Goal: Obtain resource: Download file/media

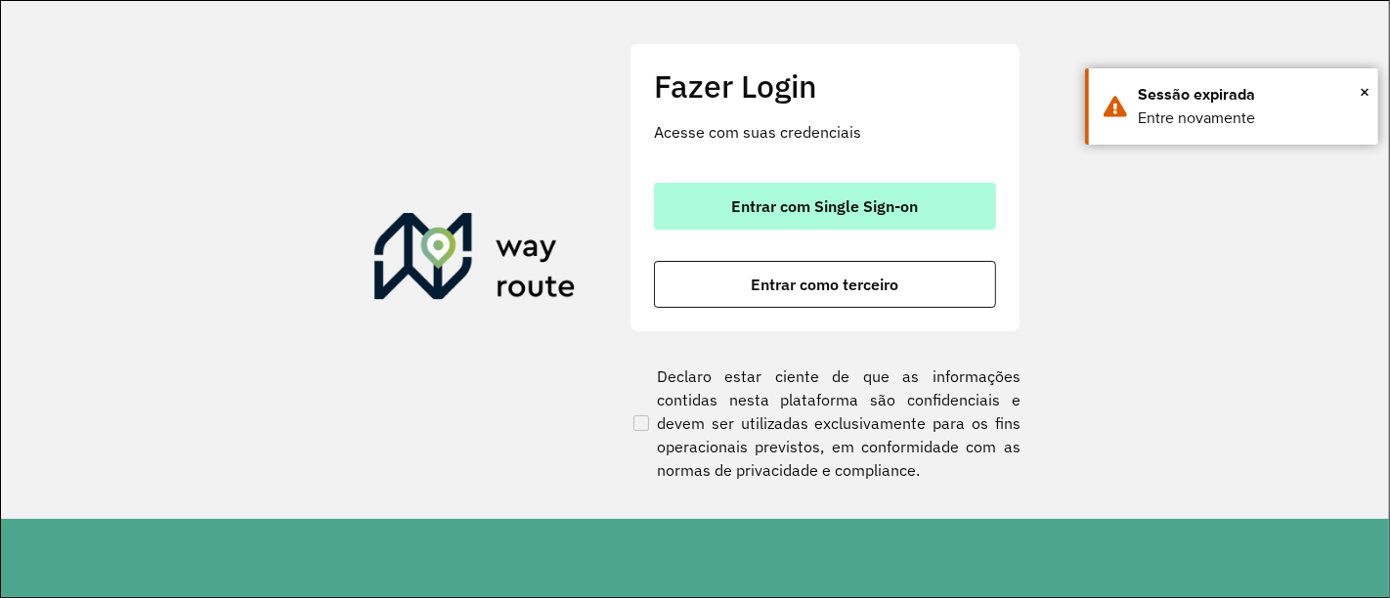
click at [827, 213] on span "Entrar com Single Sign-on" at bounding box center [825, 206] width 187 height 16
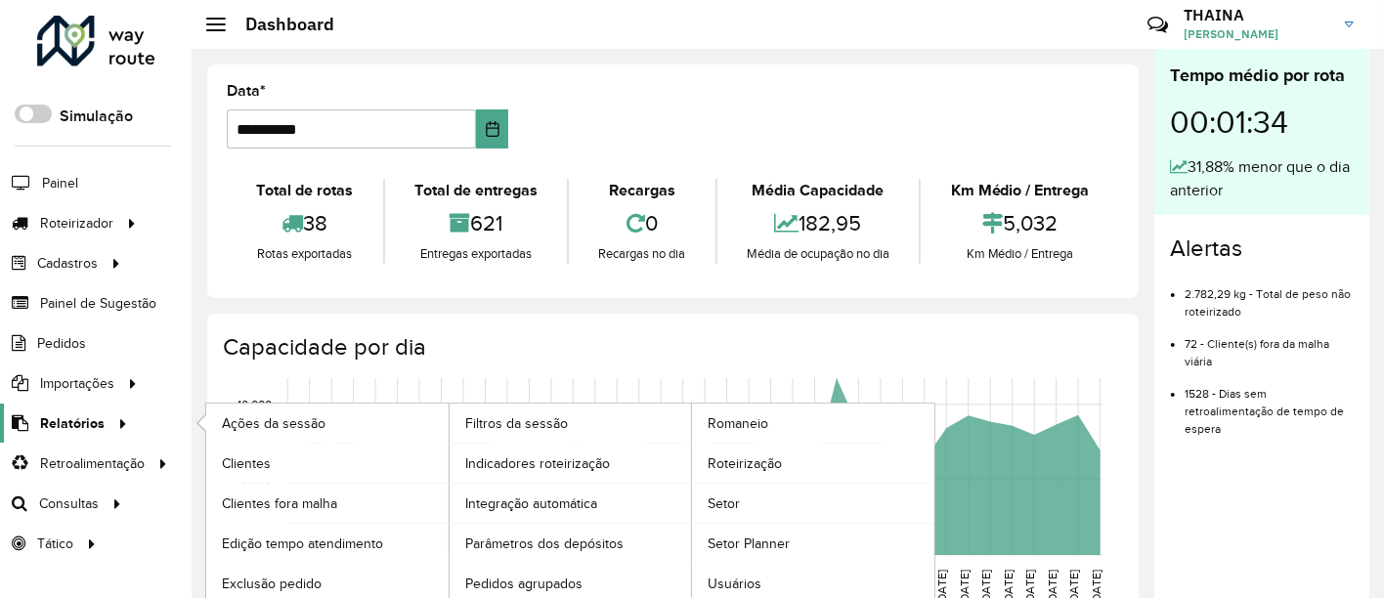
click at [91, 422] on span "Relatórios" at bounding box center [72, 424] width 65 height 21
click at [750, 420] on span "Romaneio" at bounding box center [740, 424] width 64 height 21
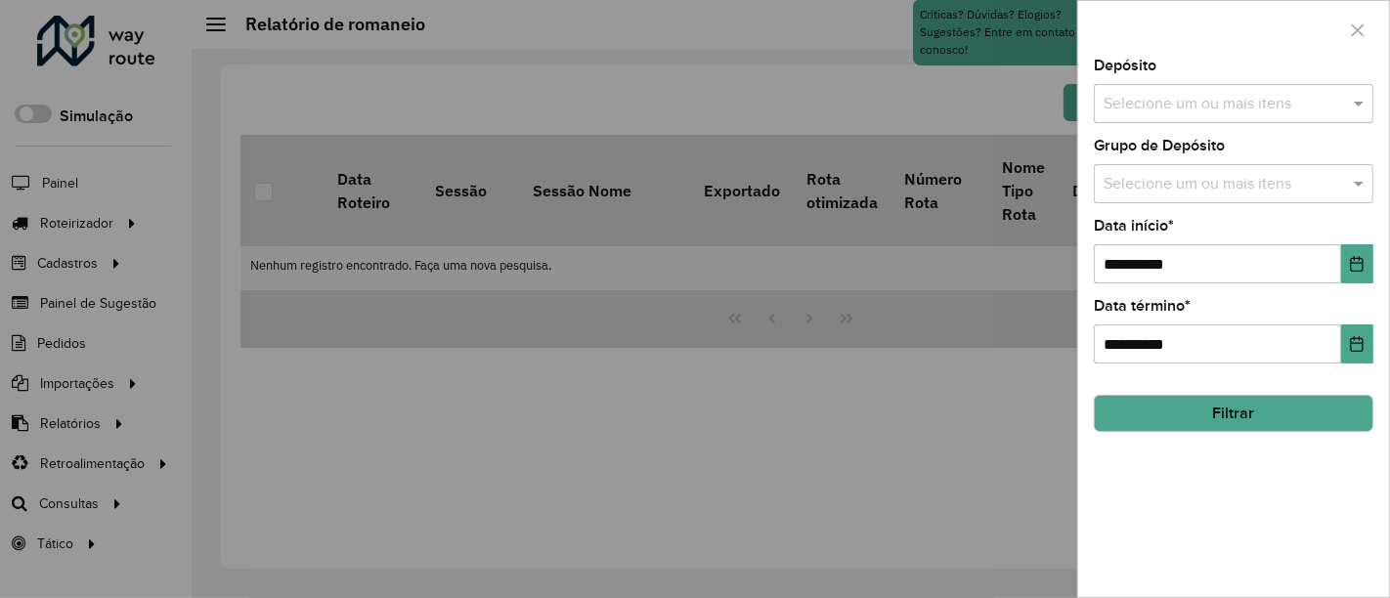
click at [1195, 99] on input "text" at bounding box center [1224, 104] width 250 height 23
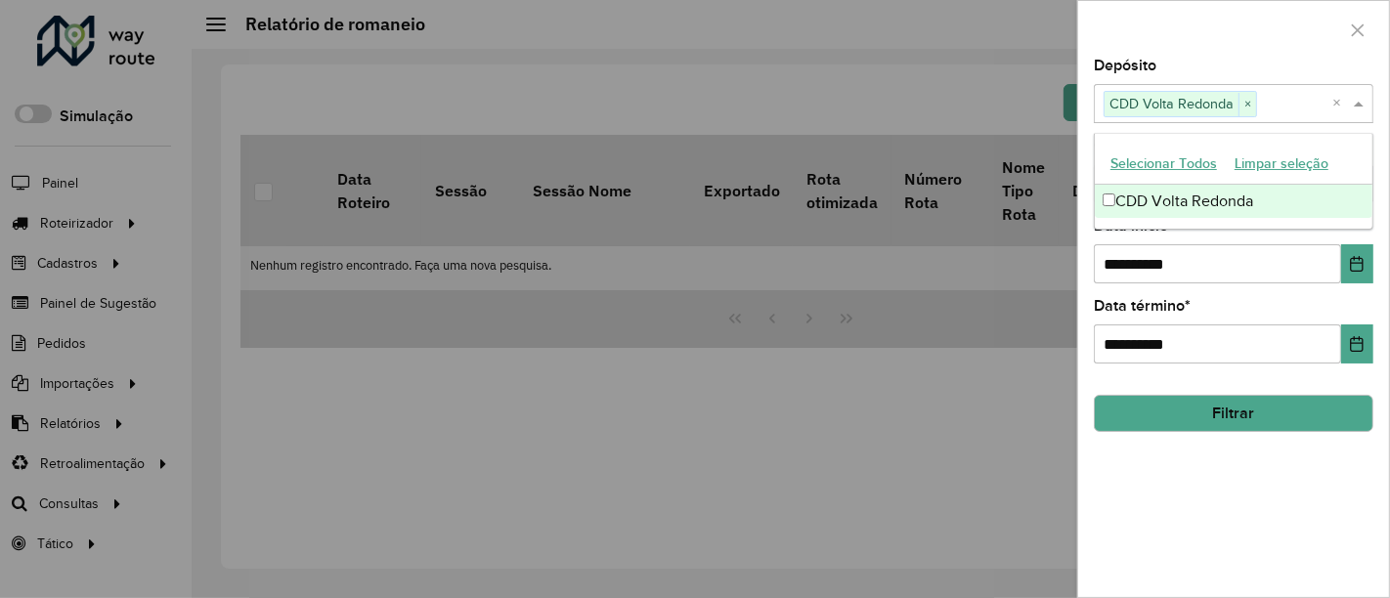
click at [1155, 232] on label "Data início *" at bounding box center [1134, 225] width 80 height 23
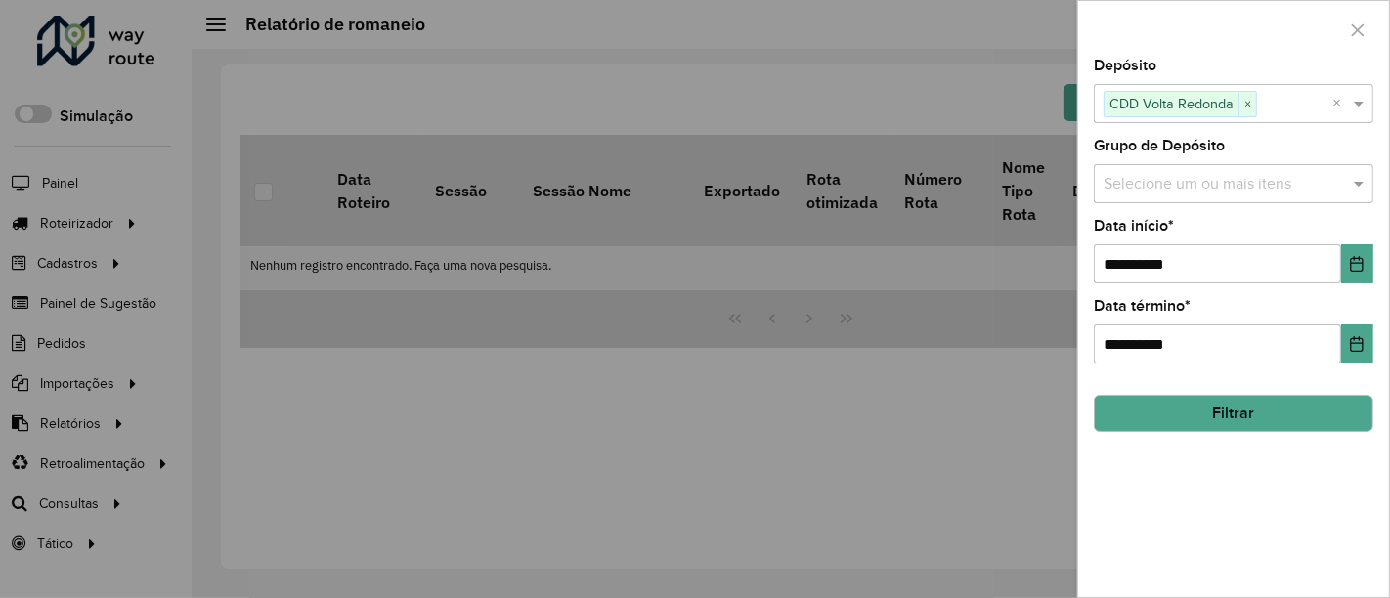
click at [1138, 196] on div "Selecione um ou mais itens" at bounding box center [1234, 183] width 280 height 39
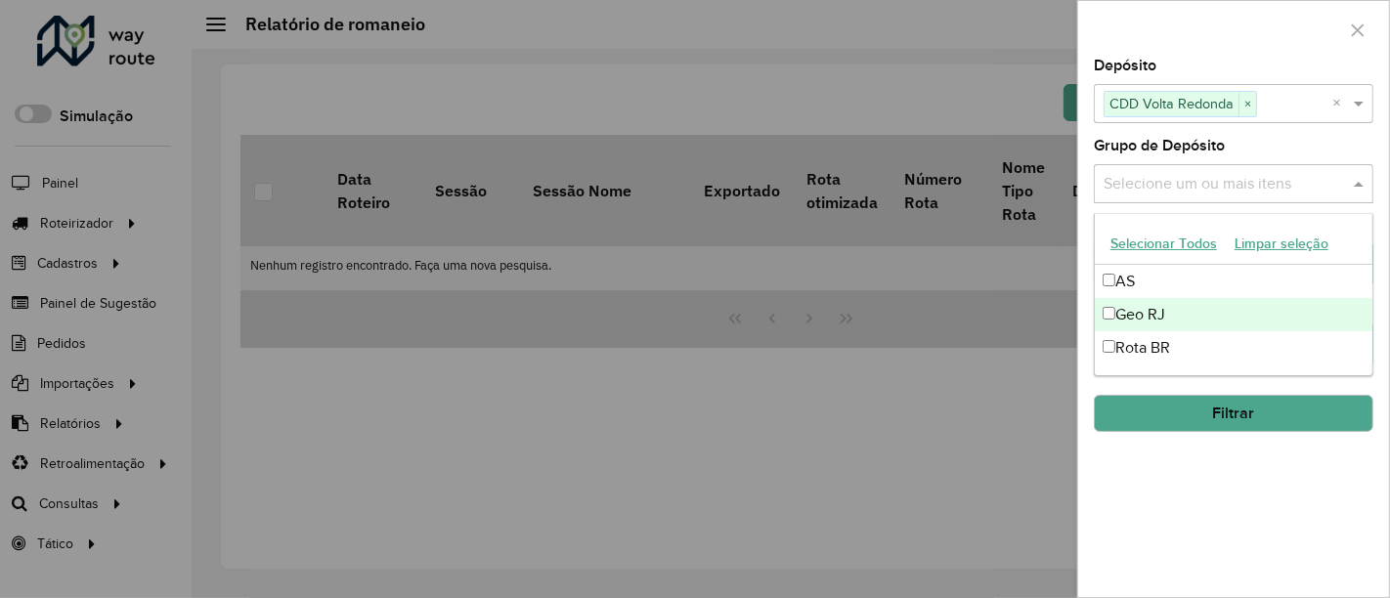
click at [1107, 328] on div "Geo RJ" at bounding box center [1234, 314] width 279 height 33
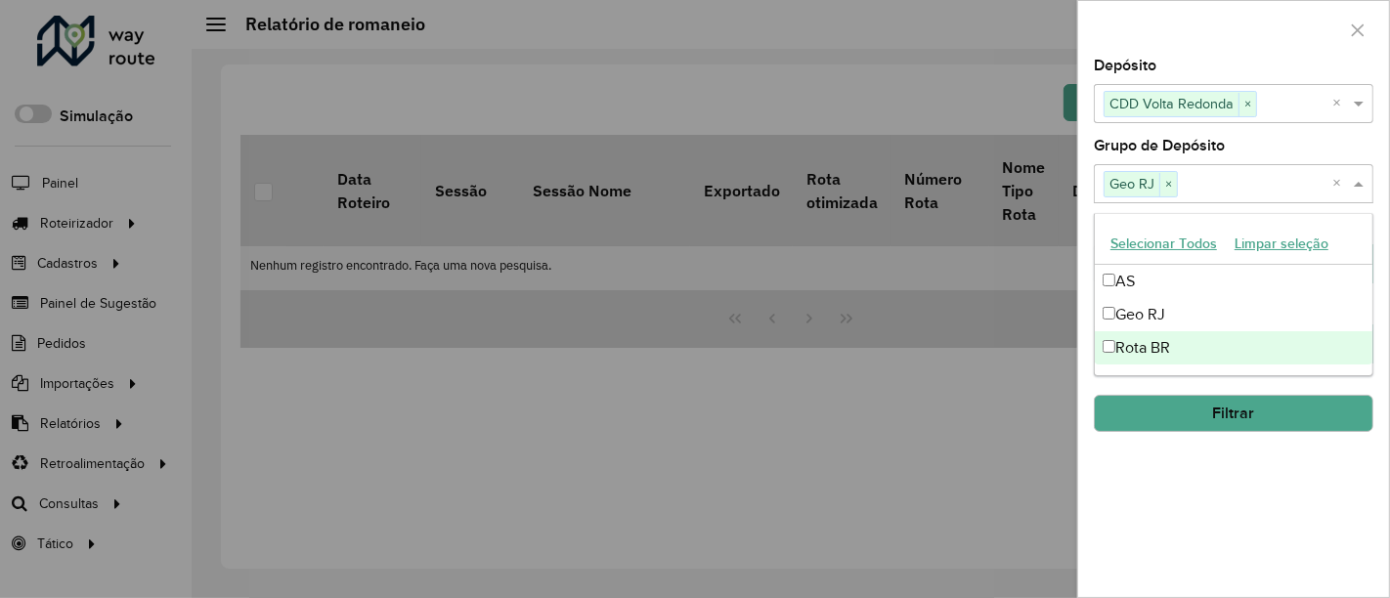
click at [1167, 533] on div "**********" at bounding box center [1233, 328] width 311 height 539
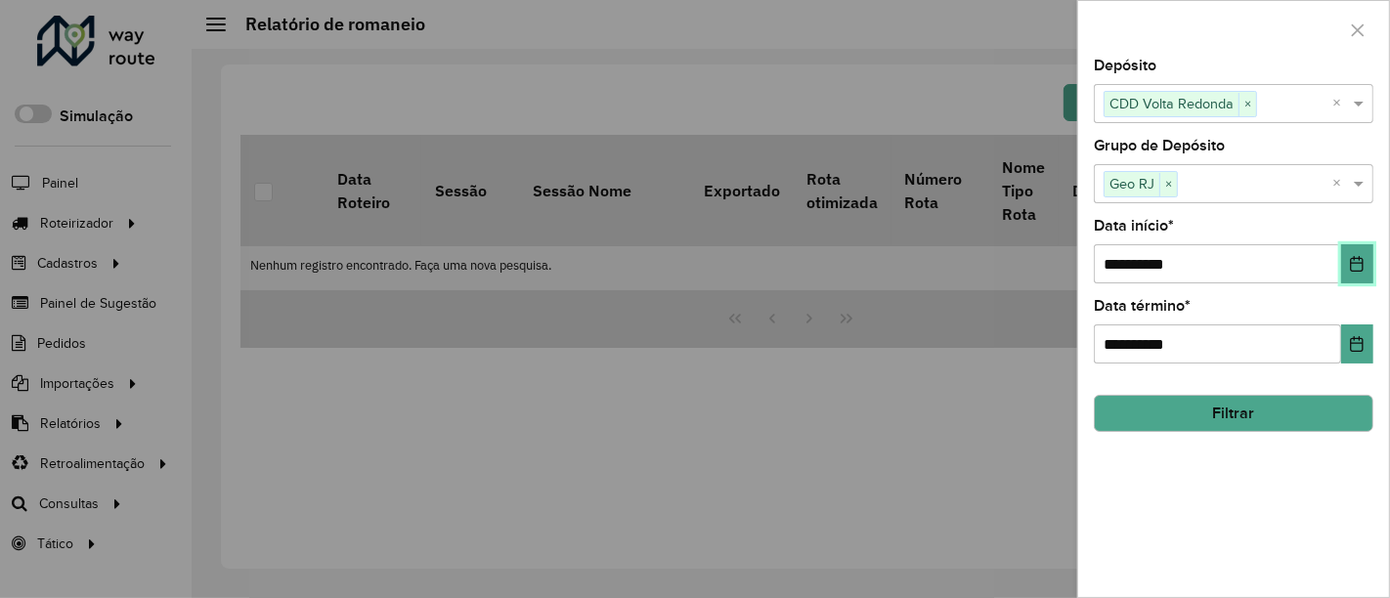
click at [1354, 263] on icon "Choose Date" at bounding box center [1357, 264] width 13 height 16
click at [1275, 527] on div "**********" at bounding box center [1233, 328] width 311 height 539
click at [1284, 422] on button "Filtrar" at bounding box center [1234, 413] width 280 height 37
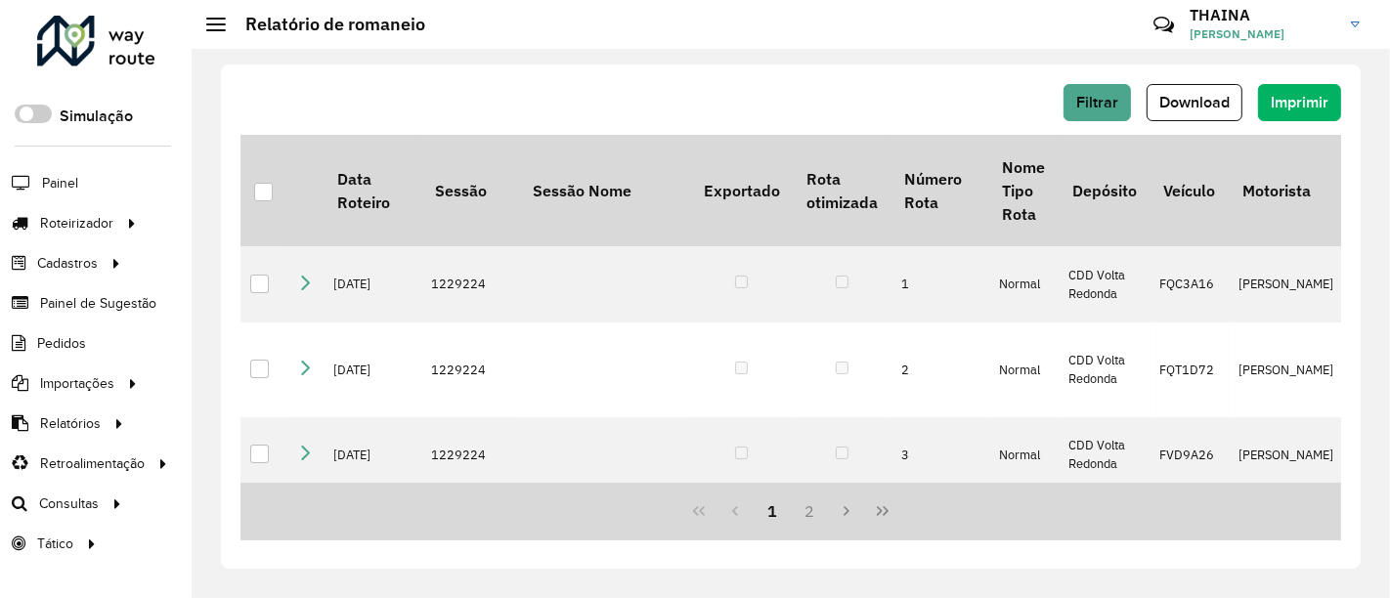
click at [1192, 82] on div "Filtrar Download Imprimir Data Roteiro Sessão Sessão Nome Exportado Rota otimiz…" at bounding box center [791, 317] width 1140 height 504
click at [1229, 105] on span "Download" at bounding box center [1194, 102] width 70 height 17
